Goal: Find specific page/section: Find specific page/section

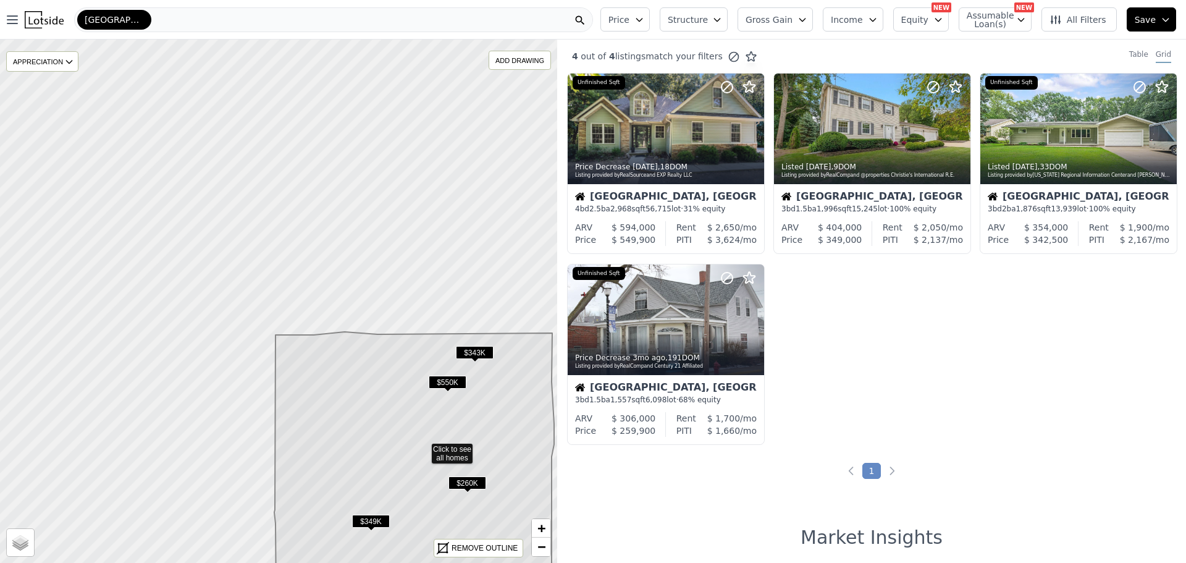
drag, startPoint x: 193, startPoint y: 319, endPoint x: 338, endPoint y: 465, distance: 205.8
click at [338, 465] on icon at bounding box center [414, 508] width 280 height 352
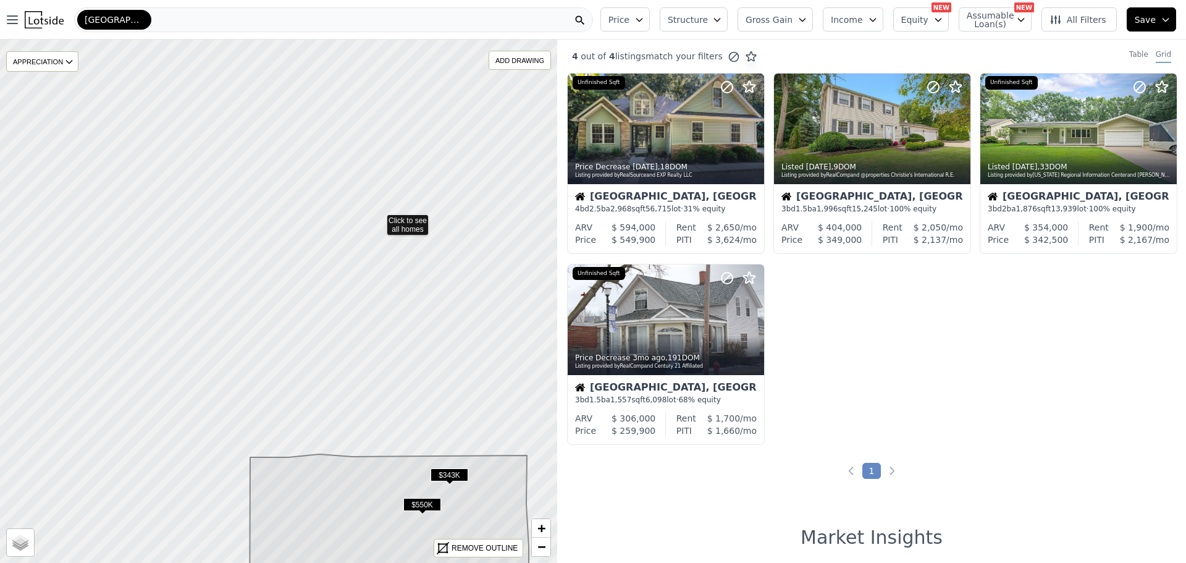
drag, startPoint x: 404, startPoint y: 93, endPoint x: 379, endPoint y: 227, distance: 136.3
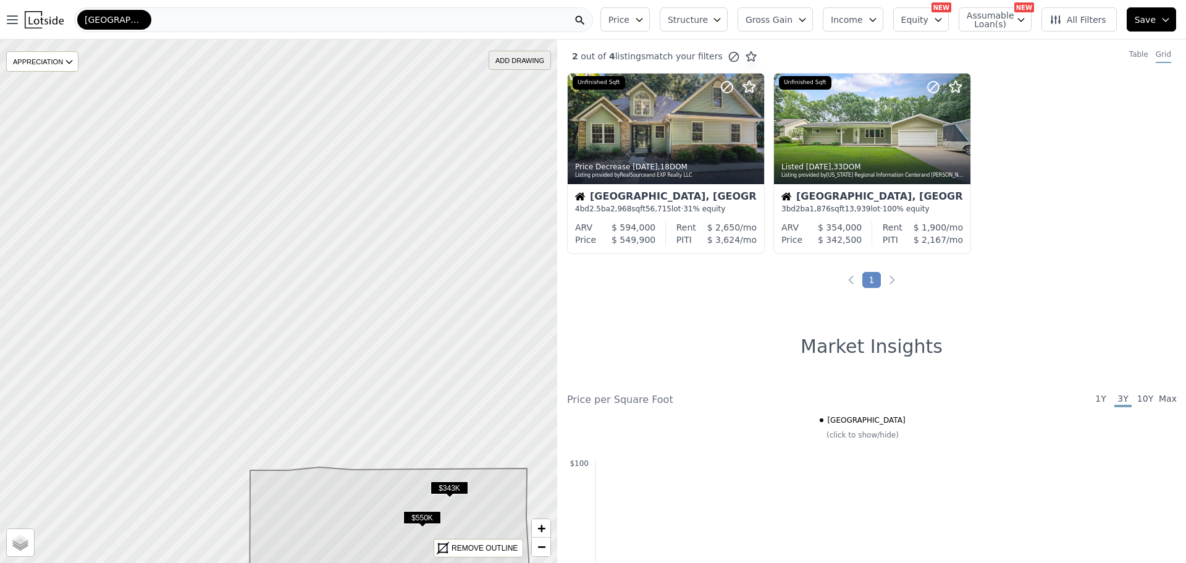
click at [529, 62] on div "ADD DRAWING" at bounding box center [519, 60] width 61 height 18
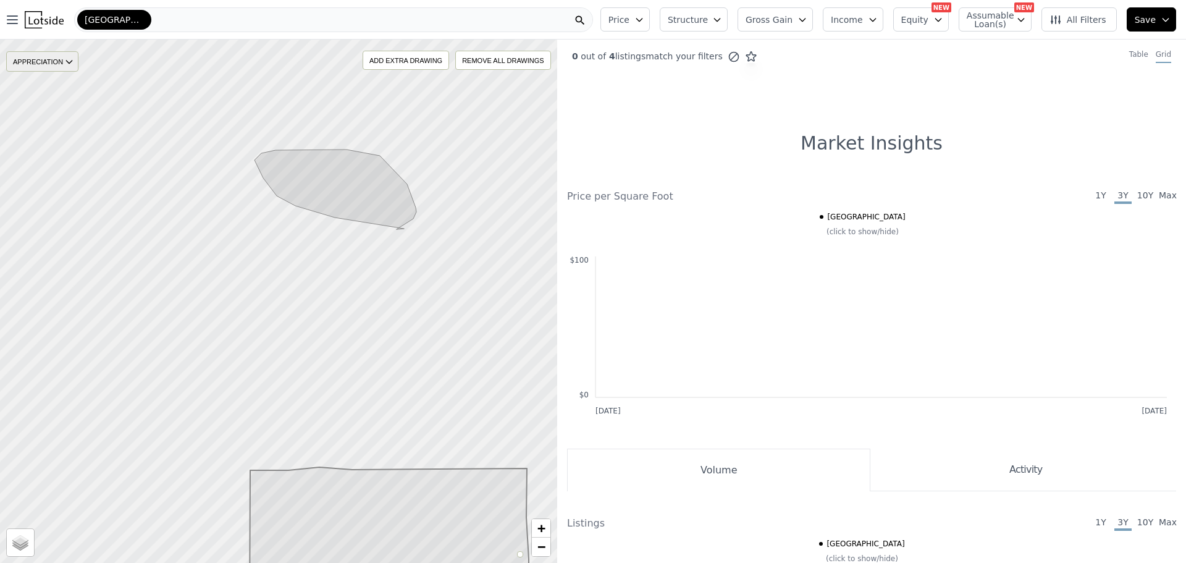
click at [50, 61] on div "APPRECIATION" at bounding box center [42, 61] width 72 height 20
click at [57, 94] on div "3M" at bounding box center [51, 99] width 37 height 18
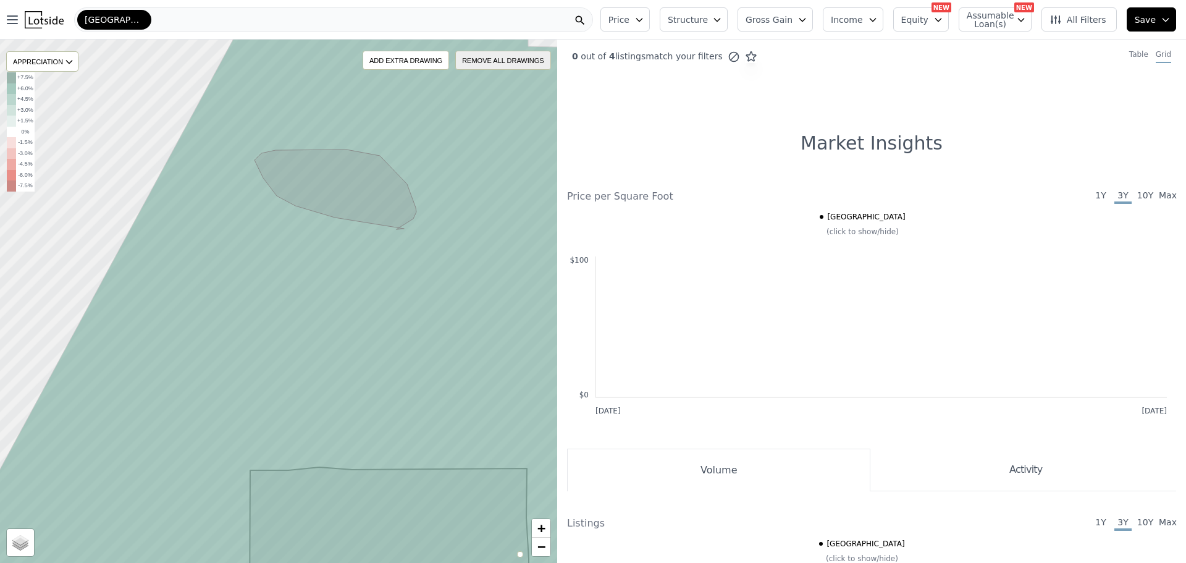
click at [505, 60] on div "REMOVE ALL DRAWINGS" at bounding box center [504, 60] width 94 height 18
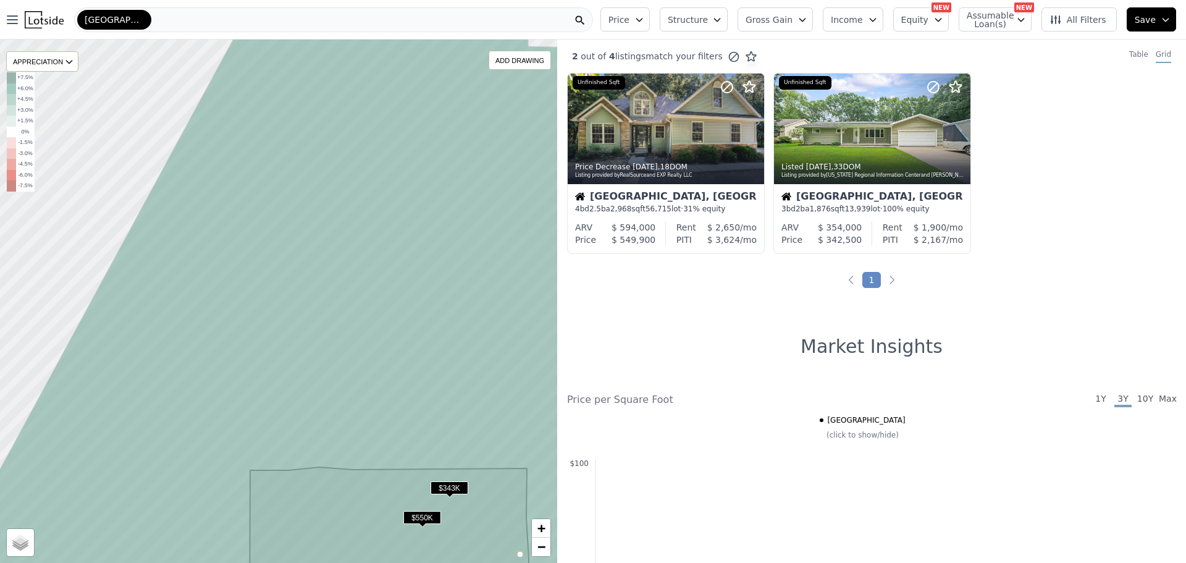
click at [345, 199] on icon at bounding box center [279, 300] width 670 height 629
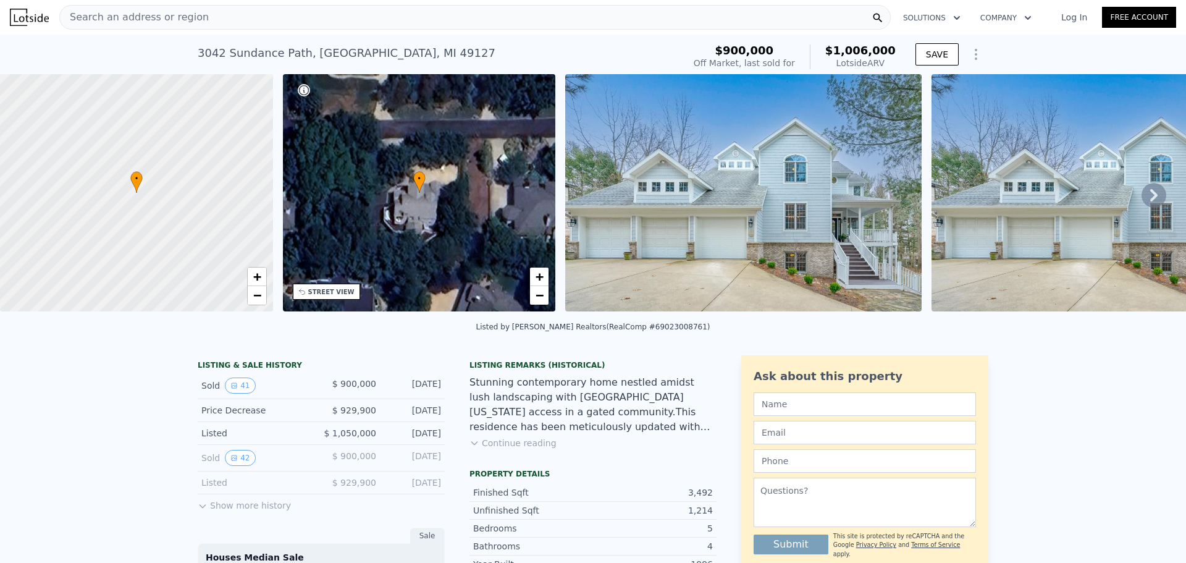
click at [240, 22] on div "Search an address or region" at bounding box center [475, 17] width 832 height 25
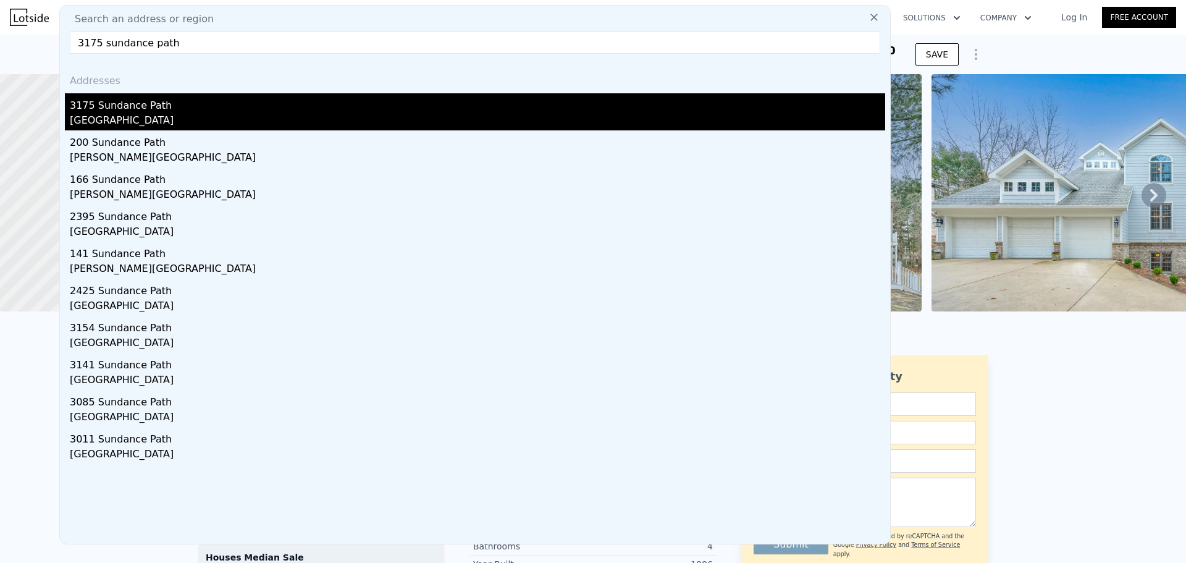
type input "3175 sundance path"
click at [155, 99] on div "3175 Sundance Path" at bounding box center [478, 103] width 816 height 20
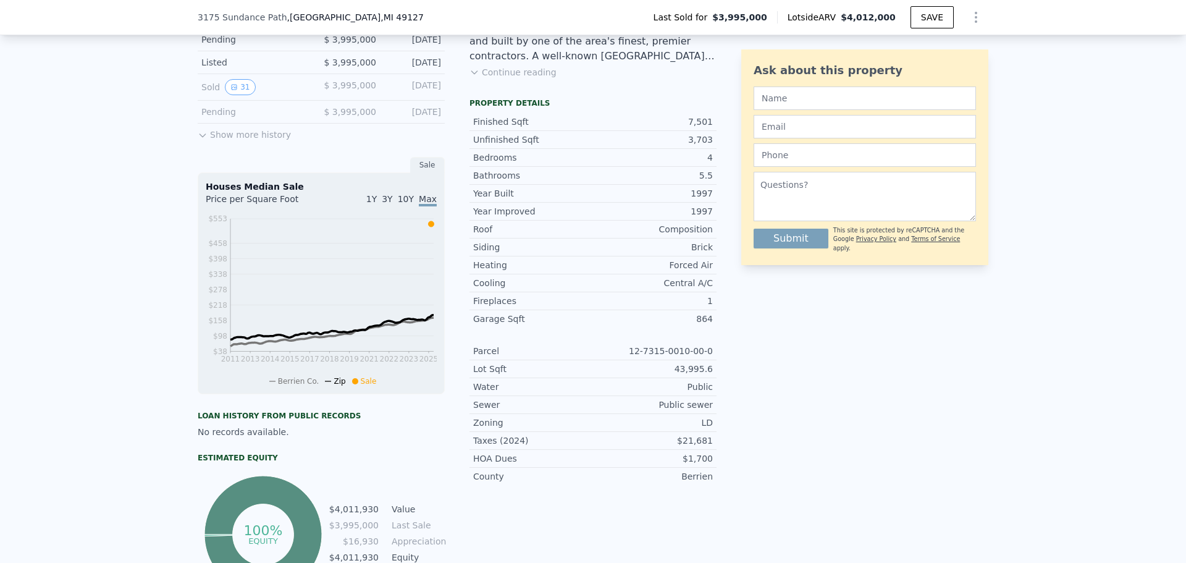
scroll to position [305, 0]
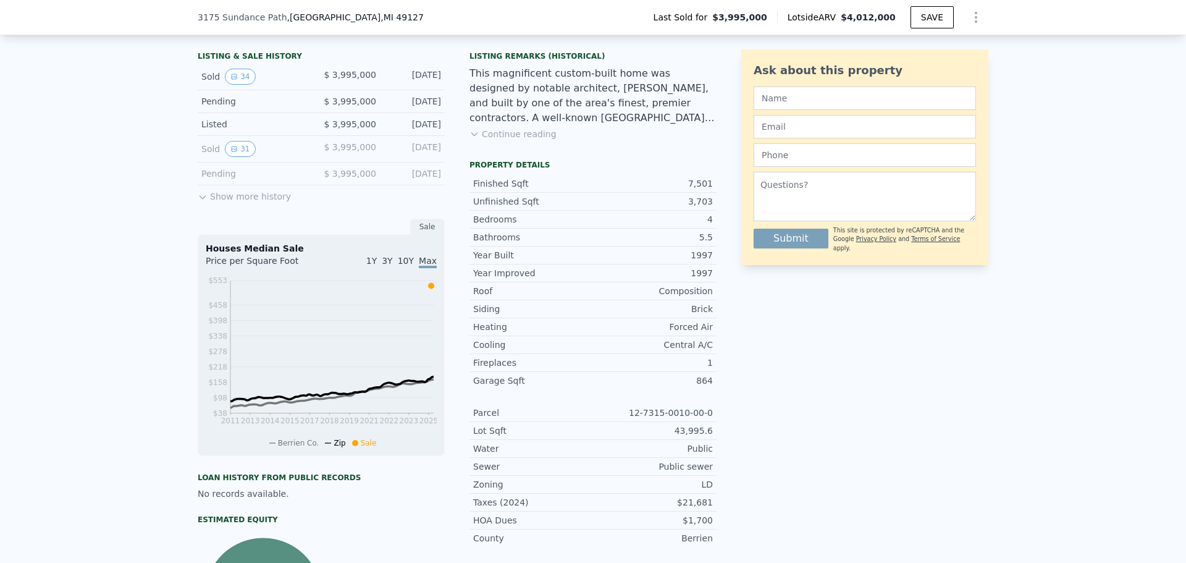
click at [201, 202] on icon at bounding box center [203, 197] width 10 height 10
